Goal: Transaction & Acquisition: Book appointment/travel/reservation

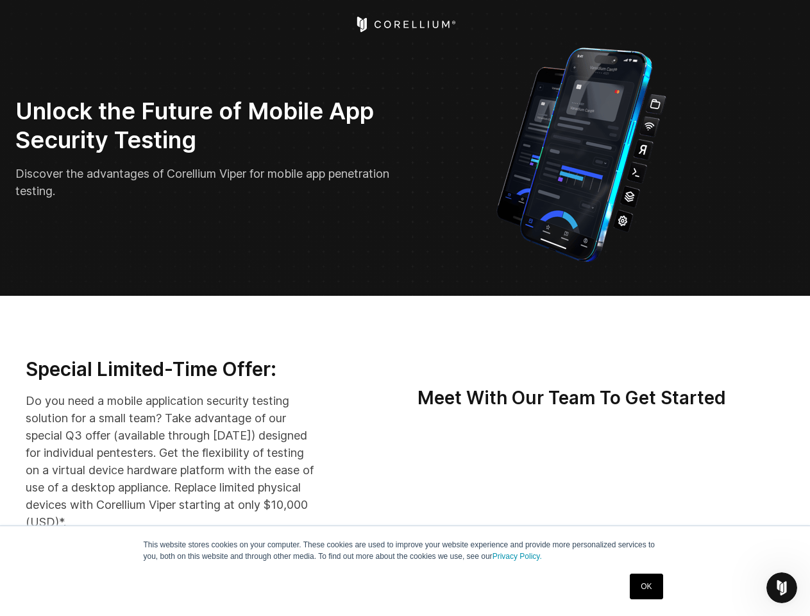
click at [782, 587] on icon "Open Intercom Messenger" at bounding box center [781, 587] width 21 height 21
